Goal: Check status

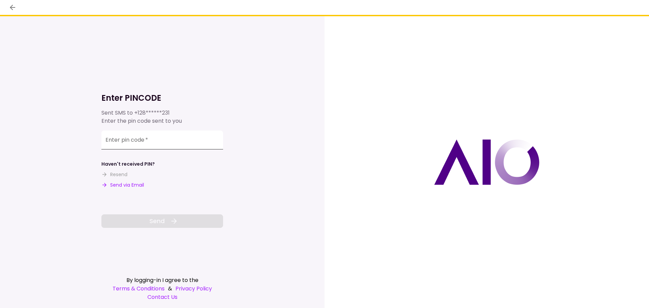
click at [120, 140] on input "Enter pin code   *" at bounding box center [162, 139] width 122 height 19
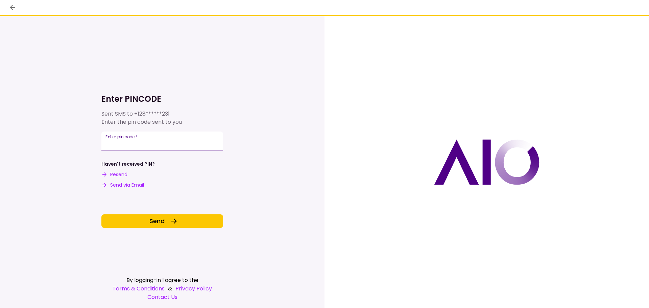
type input "******"
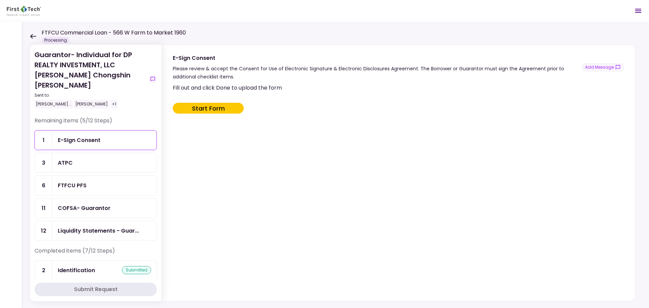
click at [32, 37] on icon at bounding box center [33, 36] width 6 height 5
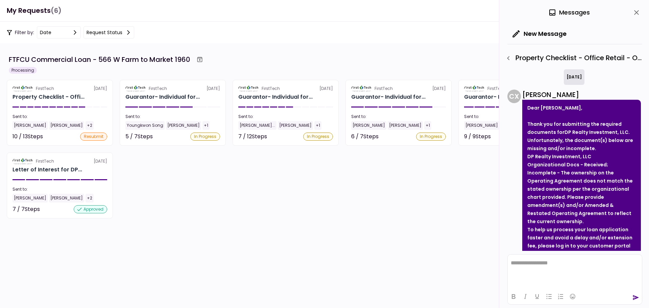
scroll to position [95, 0]
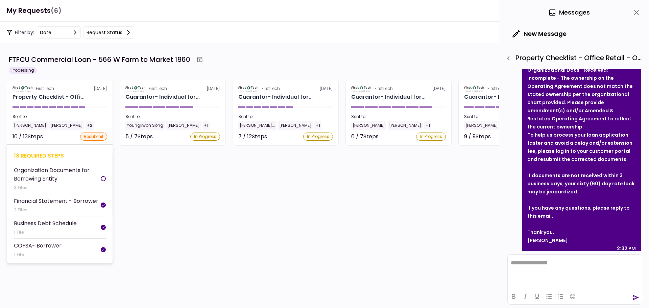
click at [95, 100] on div "Property Checklist - Offi..." at bounding box center [59, 97] width 95 height 8
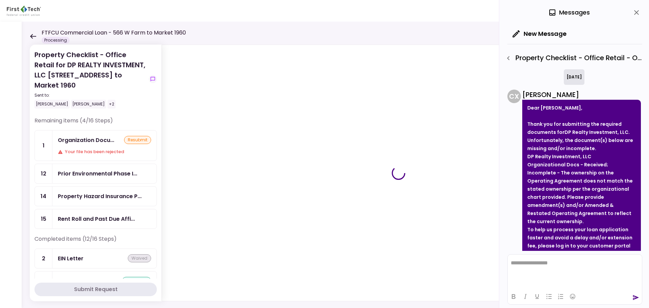
scroll to position [95, 0]
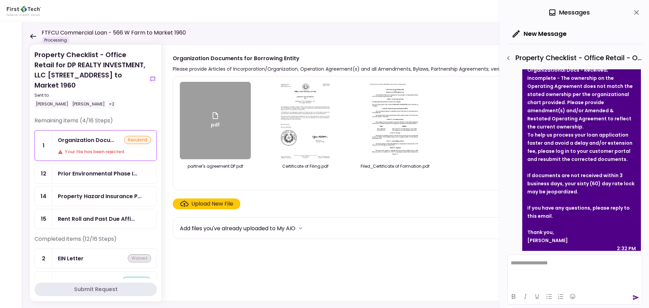
click at [128, 136] on div "resubmit" at bounding box center [137, 140] width 27 height 8
click at [131, 136] on div "resubmit" at bounding box center [137, 140] width 27 height 8
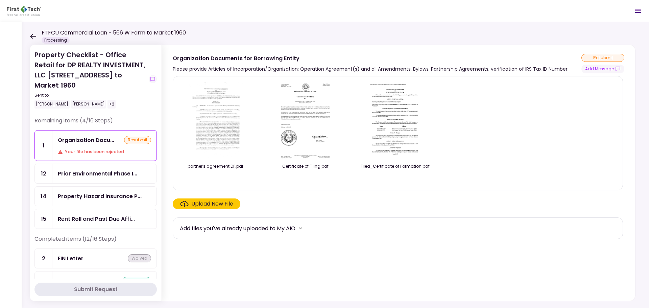
click at [29, 31] on div "Property Checklist - Office Retail for DP REALTY INVESTMENT, LLC [STREET_ADDRES…" at bounding box center [335, 165] width 627 height 286
click at [31, 37] on icon at bounding box center [33, 36] width 6 height 5
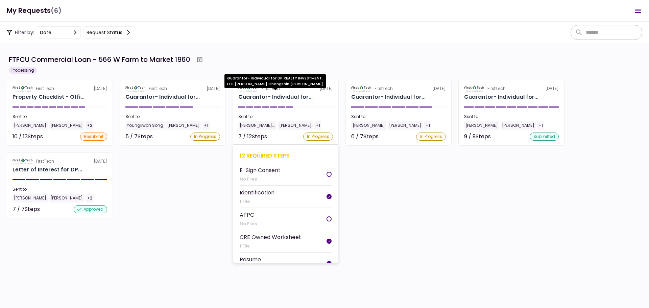
click at [281, 94] on div "Guarantor- Individual for..." at bounding box center [275, 97] width 74 height 8
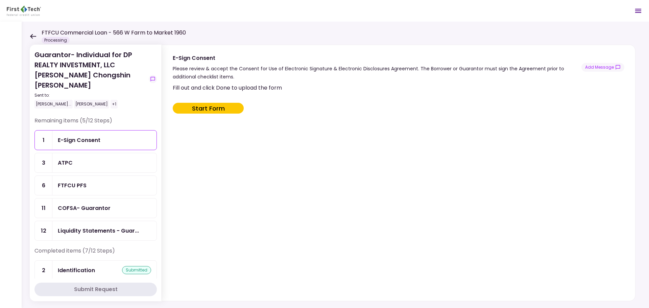
click at [34, 36] on icon at bounding box center [33, 36] width 6 height 5
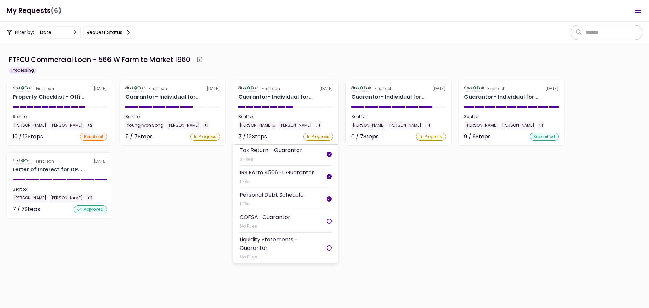
scroll to position [176, 0]
click at [304, 100] on div "Guarantor- Individual for..." at bounding box center [275, 97] width 74 height 8
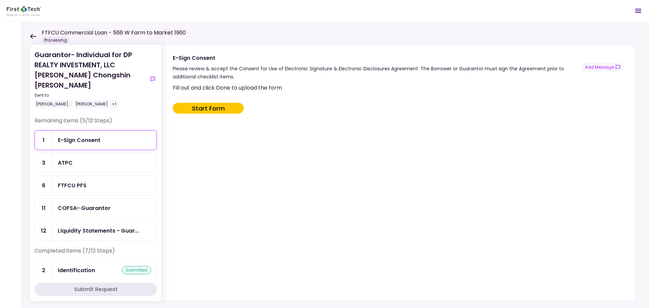
click at [33, 34] on icon at bounding box center [33, 36] width 6 height 5
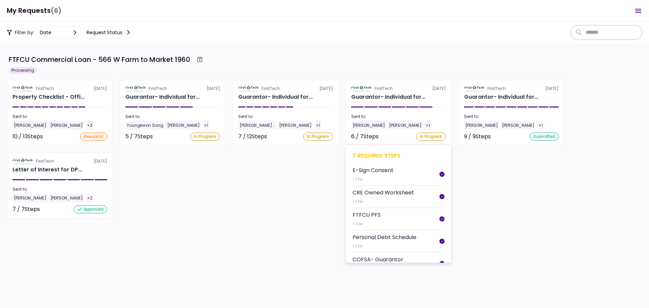
click at [409, 101] on section "FirstTech 17 Sep Guarantor- Individual for... Sent to: Johnny Yun Larry Peters …" at bounding box center [398, 113] width 106 height 66
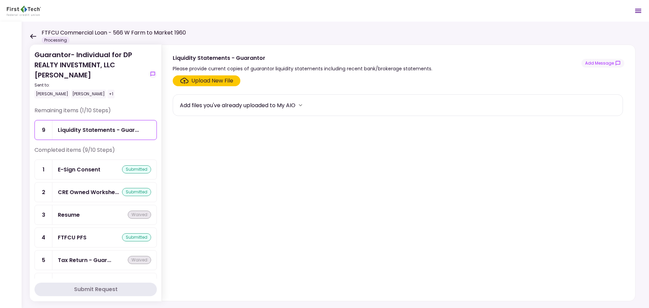
click at [30, 33] on div "FTFCU Commercial Loan - 566 W Farm to Market 1960 Processing" at bounding box center [108, 36] width 156 height 15
click at [33, 36] on icon at bounding box center [33, 36] width 6 height 5
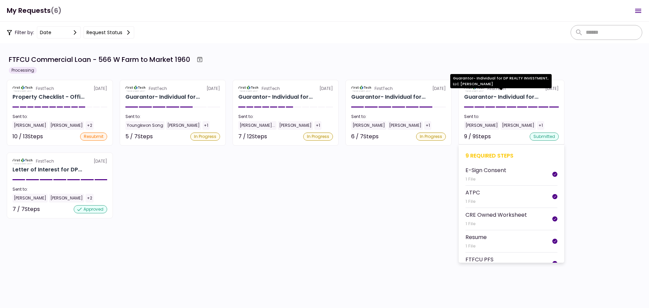
click at [498, 95] on div "Guarantor- Individual for..." at bounding box center [501, 97] width 74 height 8
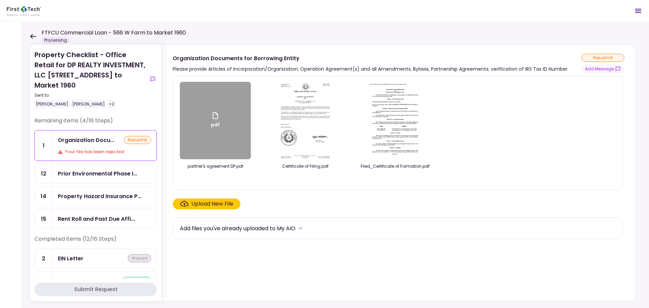
click at [32, 37] on icon at bounding box center [33, 36] width 6 height 5
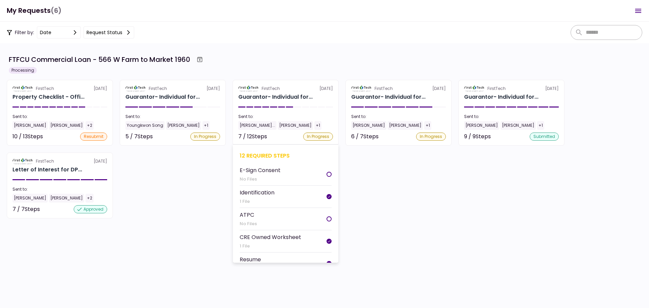
click at [321, 112] on section "FirstTech 18 Sep Guarantor- Individual for... Sent to: John Chongshin Kan... La…" at bounding box center [285, 113] width 106 height 66
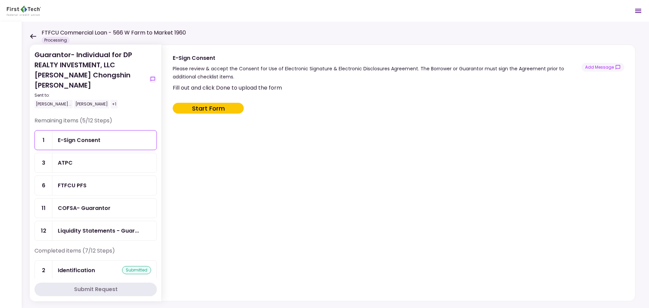
click at [127, 153] on div "ATPC" at bounding box center [104, 162] width 104 height 19
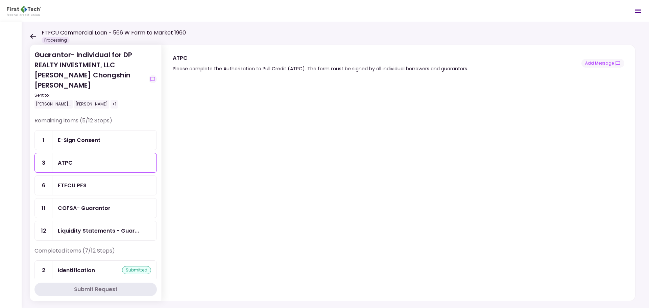
click at [107, 204] on div "COFSA- Guarantor" at bounding box center [84, 208] width 53 height 8
click at [113, 221] on div "Liquidity Statements - Guar..." at bounding box center [104, 230] width 104 height 19
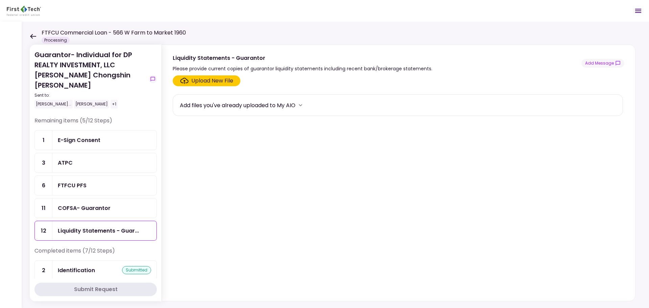
click at [69, 180] on div "FTFCU PFS" at bounding box center [104, 185] width 104 height 19
